Goal: Task Accomplishment & Management: Complete application form

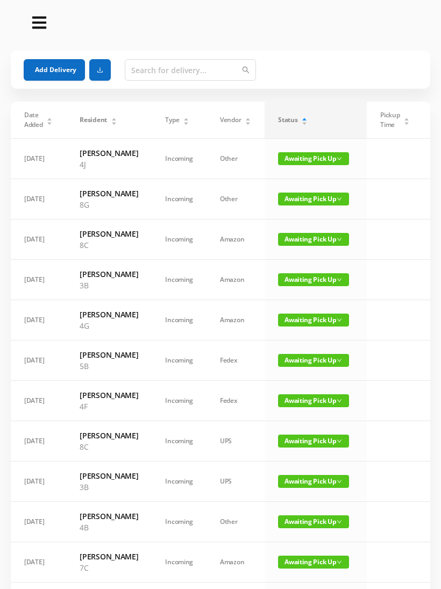
click at [50, 61] on button "Add Delivery" at bounding box center [54, 70] width 61 height 22
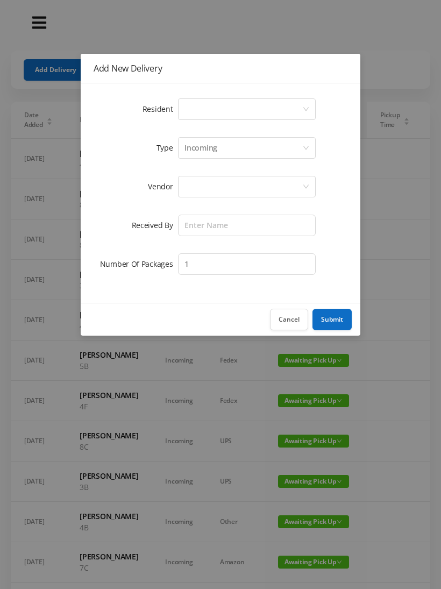
click at [186, 107] on div "Select a person" at bounding box center [244, 109] width 118 height 20
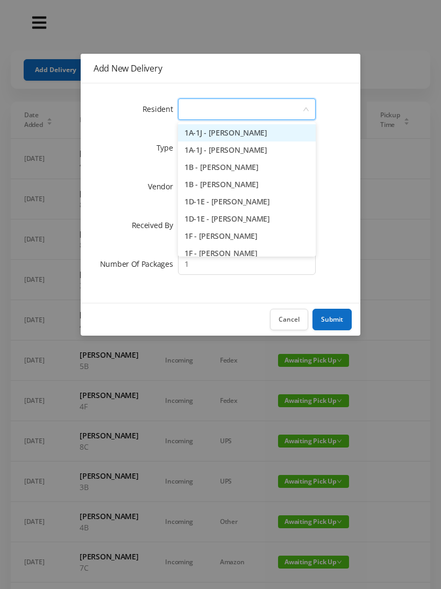
type input "7"
click at [236, 135] on li "7A - [PERSON_NAME]" at bounding box center [247, 132] width 138 height 17
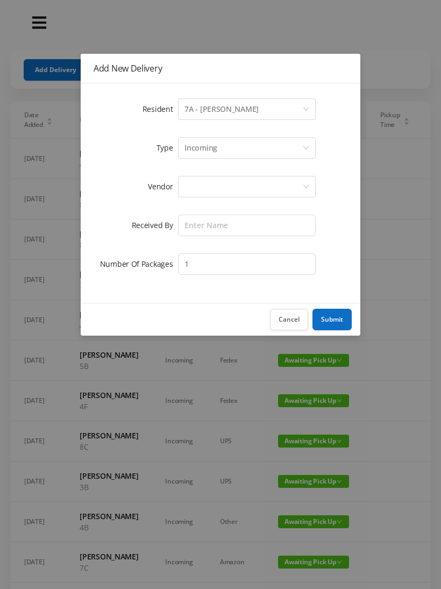
click at [199, 188] on div at bounding box center [244, 187] width 118 height 20
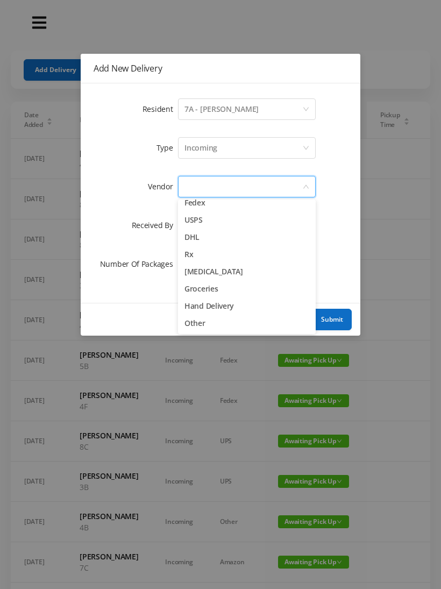
scroll to position [42, 0]
click at [232, 307] on li "Hand Delivery" at bounding box center [247, 306] width 138 height 17
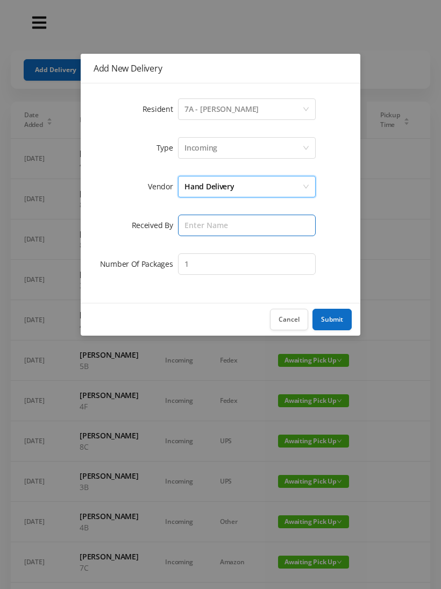
click at [204, 225] on input "text" at bounding box center [247, 226] width 138 height 22
type input "[PERSON_NAME]"
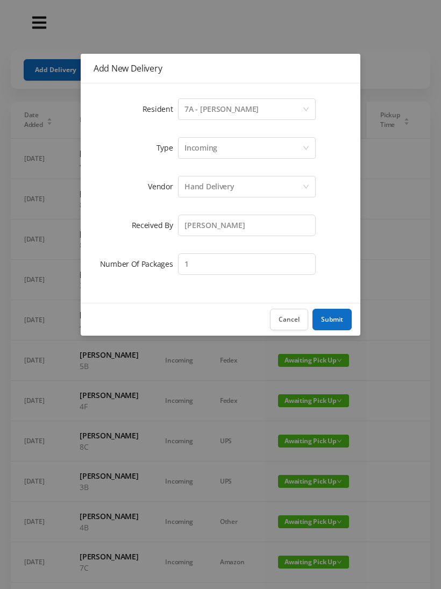
click at [334, 318] on button "Submit" at bounding box center [332, 320] width 39 height 22
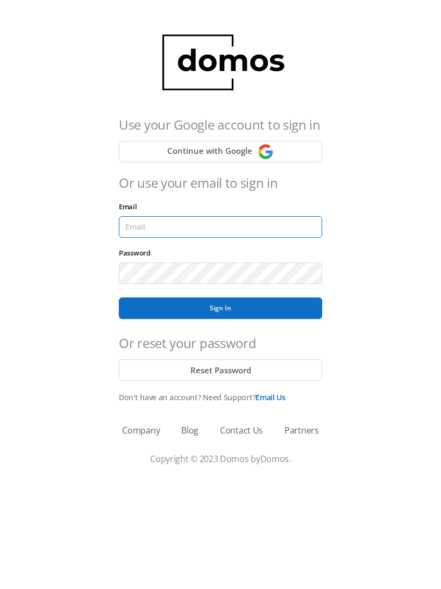
type input "lobby130eightavenue@gmail.com"
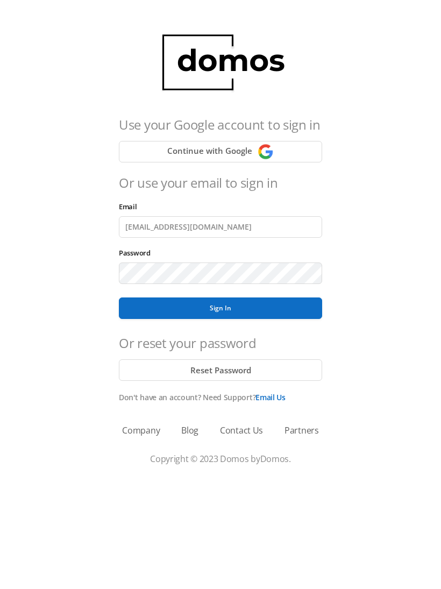
click at [221, 308] on button "Sign In" at bounding box center [220, 309] width 203 height 22
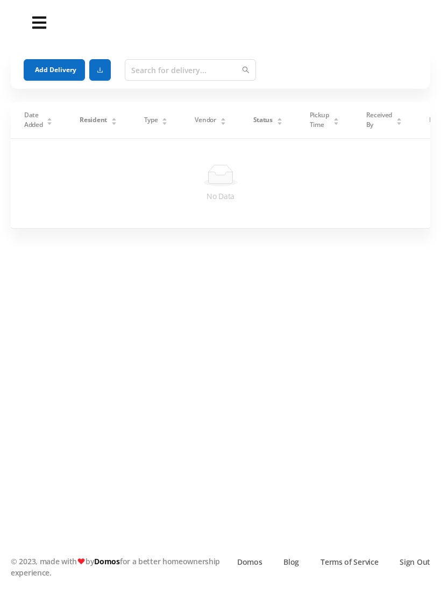
click at [46, 69] on button "Add Delivery" at bounding box center [54, 70] width 61 height 22
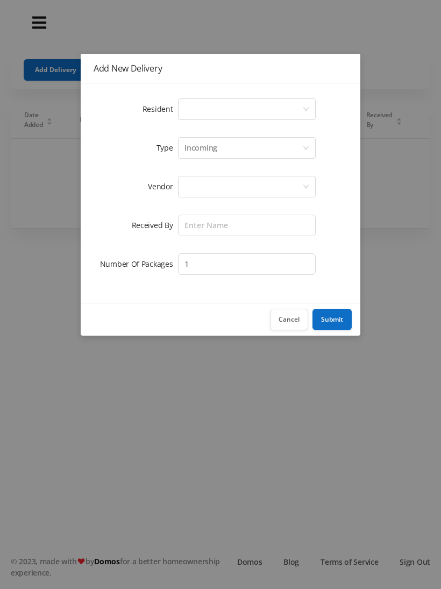
click at [188, 115] on div "Select a person" at bounding box center [244, 109] width 118 height 20
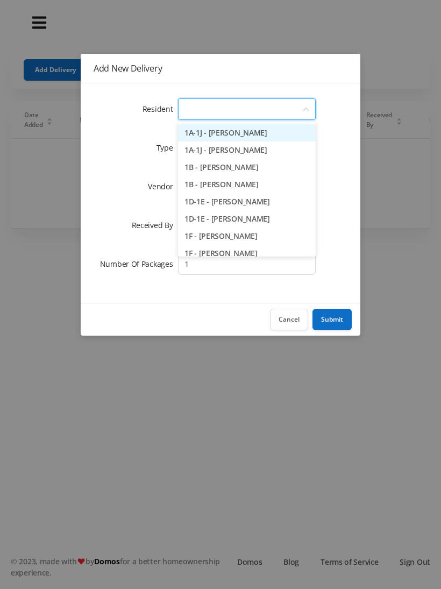
type input "7"
click at [237, 133] on li "7A - [PERSON_NAME]" at bounding box center [247, 132] width 138 height 17
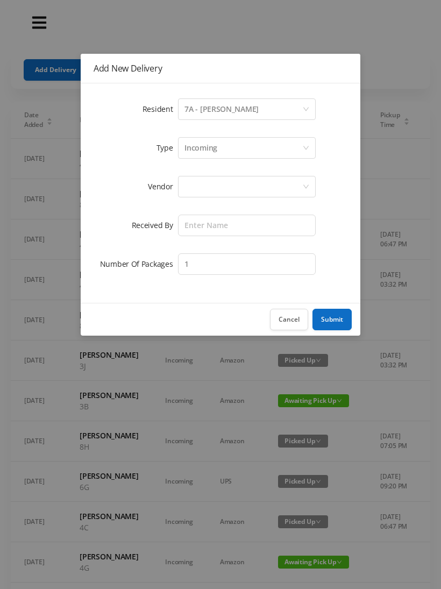
click at [294, 322] on button "Cancel" at bounding box center [289, 320] width 38 height 22
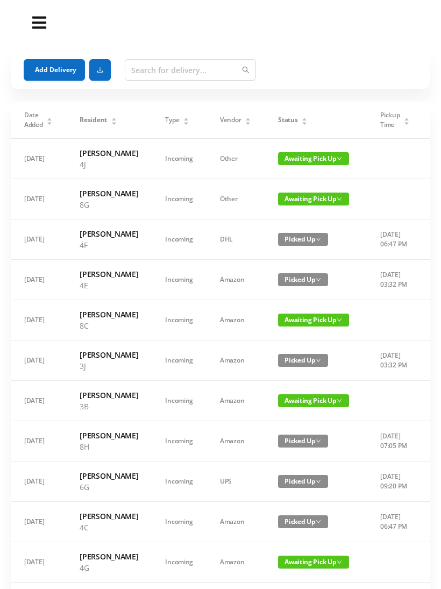
click at [66, 68] on button "Add Delivery" at bounding box center [54, 70] width 61 height 22
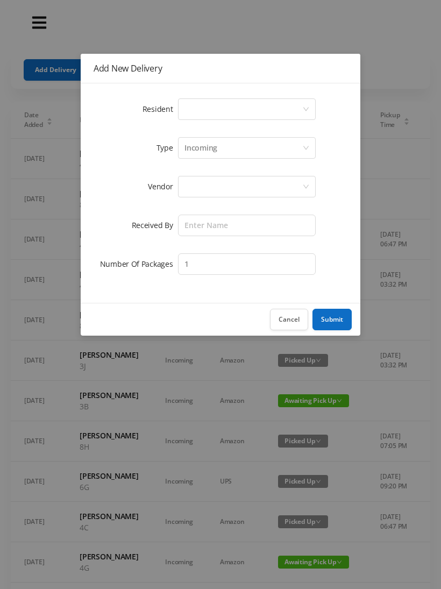
click at [192, 101] on div "Select a person" at bounding box center [244, 109] width 118 height 20
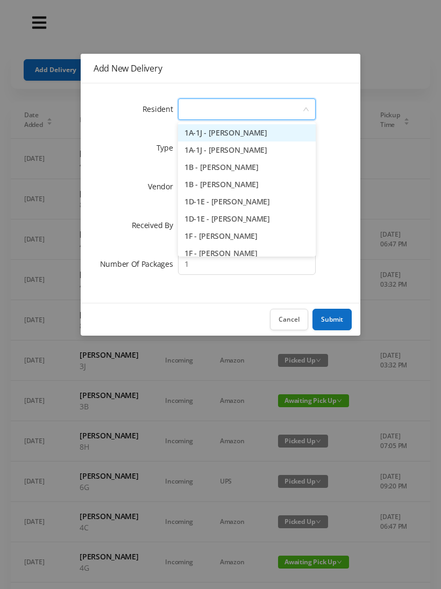
type input "7"
click at [238, 131] on li "7A - [PERSON_NAME]" at bounding box center [247, 132] width 138 height 17
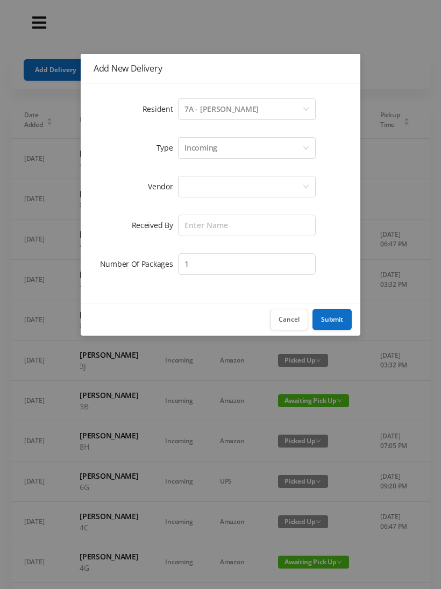
click at [207, 180] on div at bounding box center [244, 187] width 118 height 20
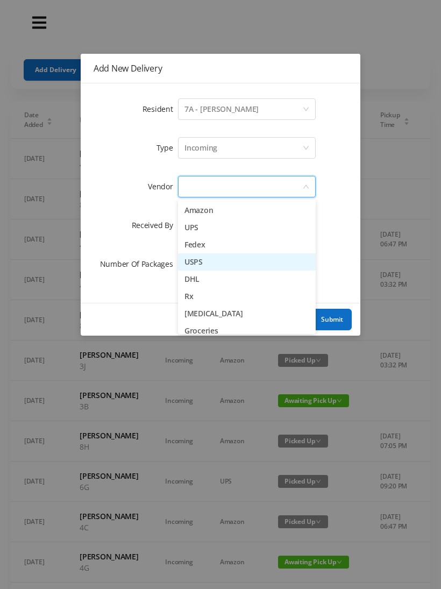
click at [226, 263] on li "USPS" at bounding box center [247, 262] width 138 height 17
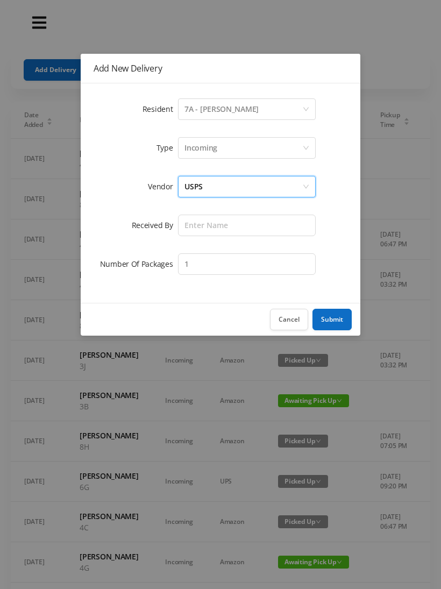
click at [227, 185] on div "USPS" at bounding box center [244, 187] width 118 height 20
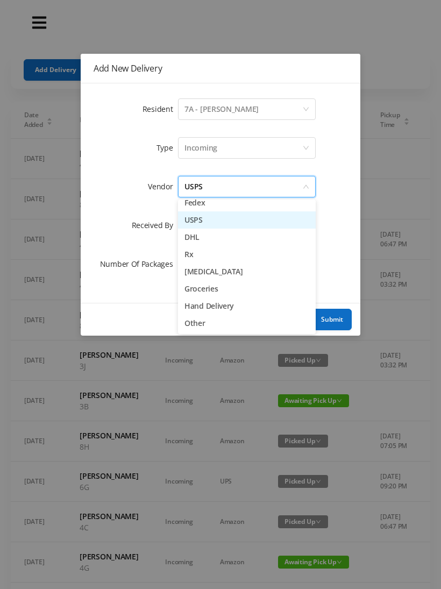
scroll to position [42, 0]
click at [205, 330] on li "Other" at bounding box center [247, 323] width 138 height 17
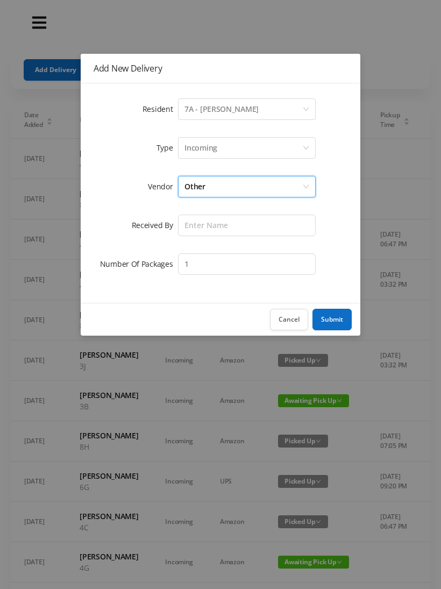
click at [241, 182] on div "Other" at bounding box center [244, 187] width 118 height 20
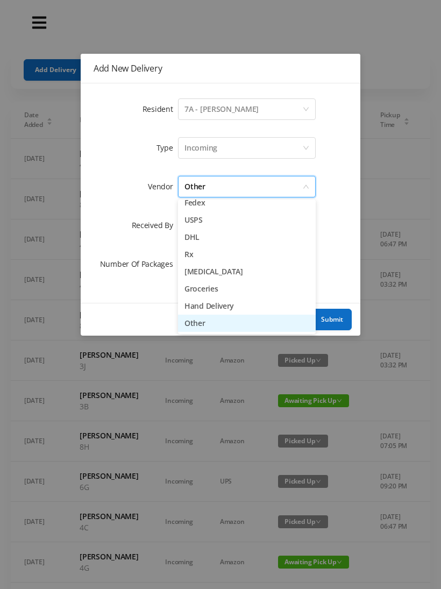
click at [236, 306] on li "Hand Delivery" at bounding box center [247, 306] width 138 height 17
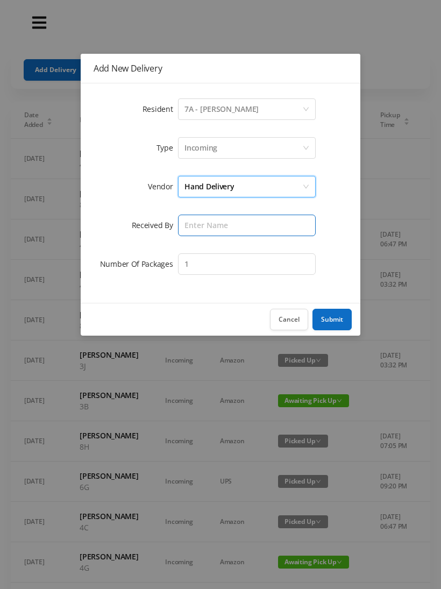
click at [195, 216] on input "text" at bounding box center [247, 226] width 138 height 22
type input "[PERSON_NAME]"
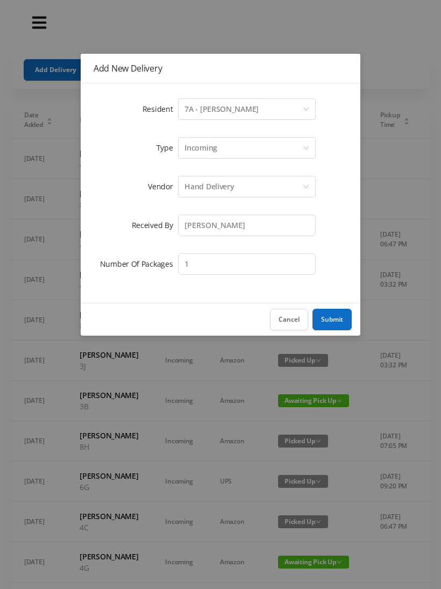
click at [332, 313] on button "Submit" at bounding box center [332, 320] width 39 height 22
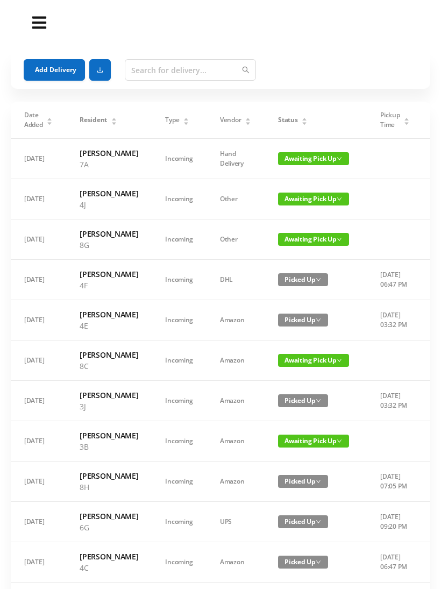
scroll to position [0, 0]
click at [28, 76] on button "Add Delivery" at bounding box center [54, 70] width 61 height 22
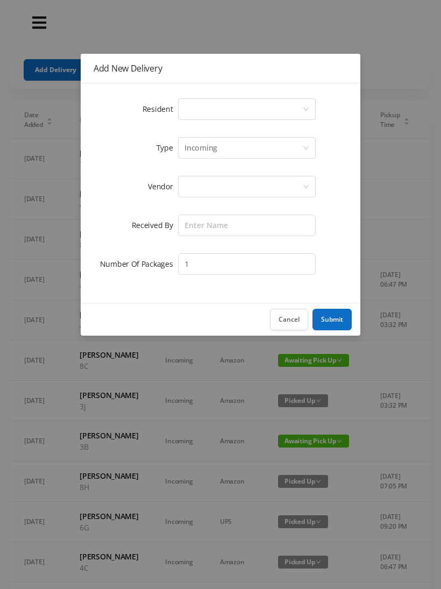
click at [199, 112] on div "Select a person" at bounding box center [244, 109] width 118 height 20
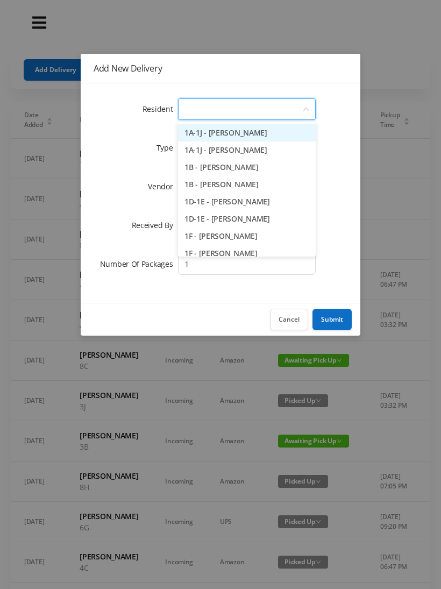
type input "4"
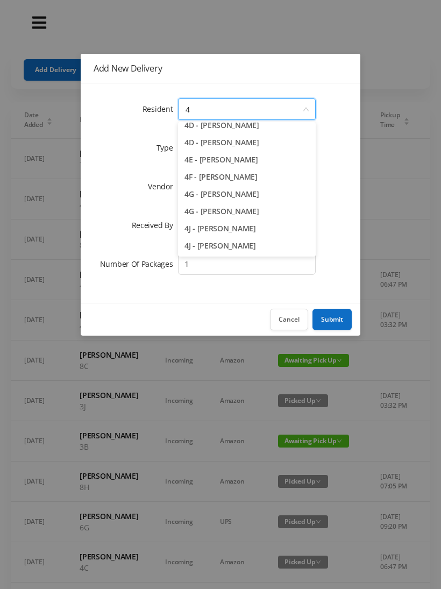
scroll to position [128, 0]
click at [229, 243] on li "4J - [PERSON_NAME]" at bounding box center [247, 245] width 138 height 17
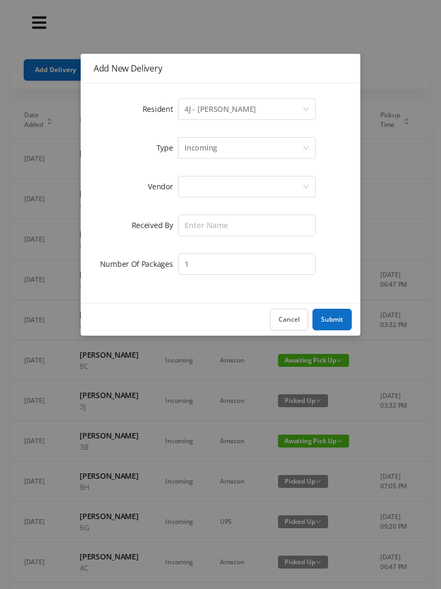
click at [194, 186] on div at bounding box center [244, 187] width 118 height 20
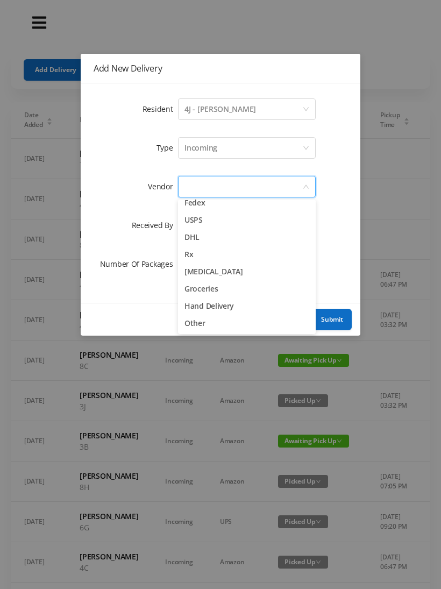
scroll to position [42, 0]
click at [205, 322] on li "Other" at bounding box center [247, 323] width 138 height 17
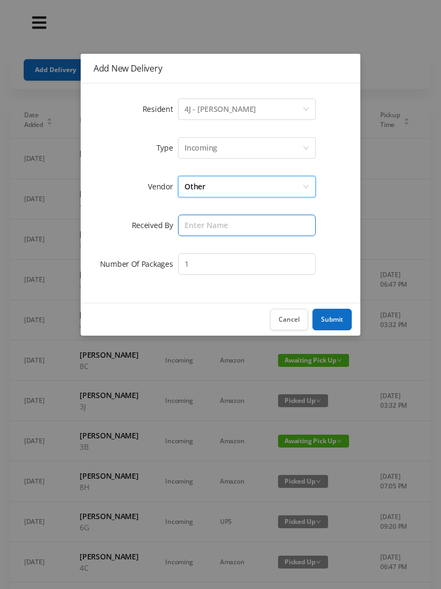
click at [212, 223] on input "text" at bounding box center [247, 226] width 138 height 22
type input "[PERSON_NAME]"
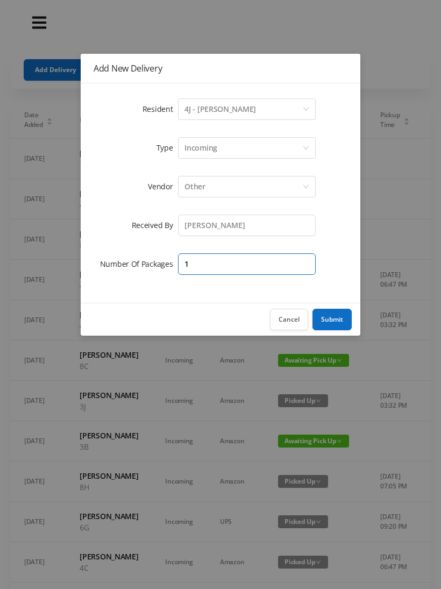
click at [198, 264] on input "1" at bounding box center [247, 265] width 138 height 22
type input "2"
click at [335, 324] on button "Submit" at bounding box center [332, 320] width 39 height 22
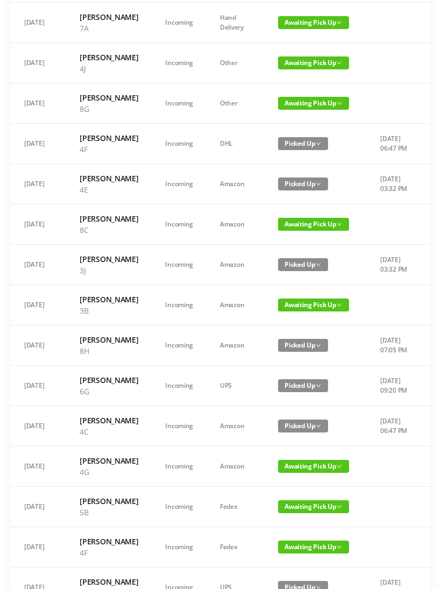
scroll to position [186, 0]
